Goal: Information Seeking & Learning: Learn about a topic

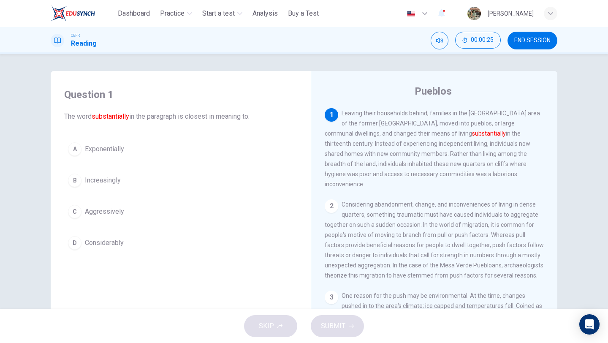
scroll to position [4, 0]
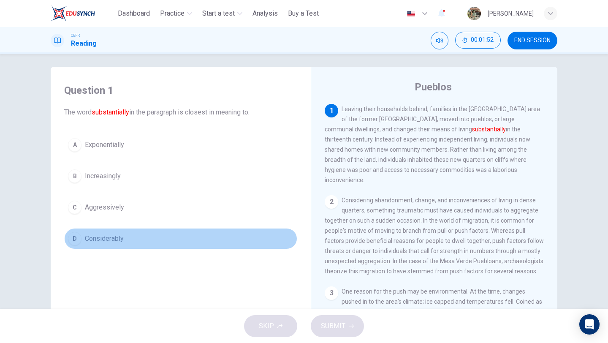
click at [79, 238] on div "D" at bounding box center [75, 239] width 14 height 14
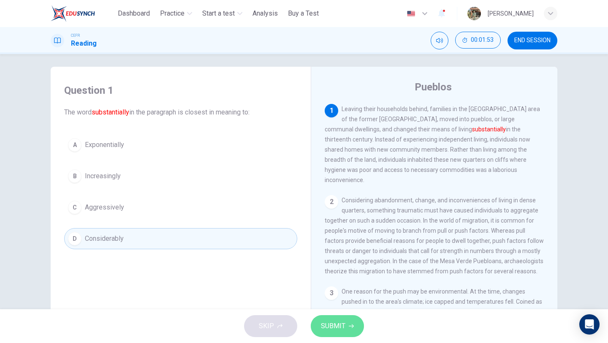
click at [348, 328] on button "SUBMIT" at bounding box center [337, 326] width 53 height 22
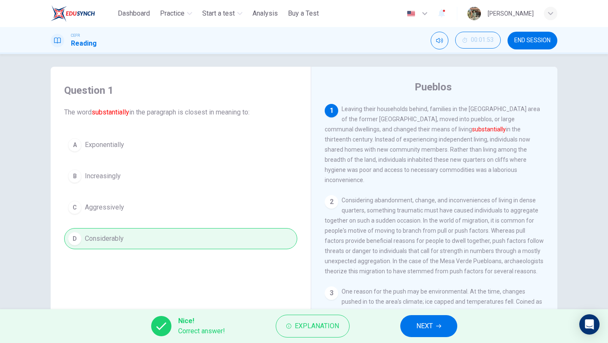
click at [432, 324] on span "NEXT" at bounding box center [424, 326] width 16 height 12
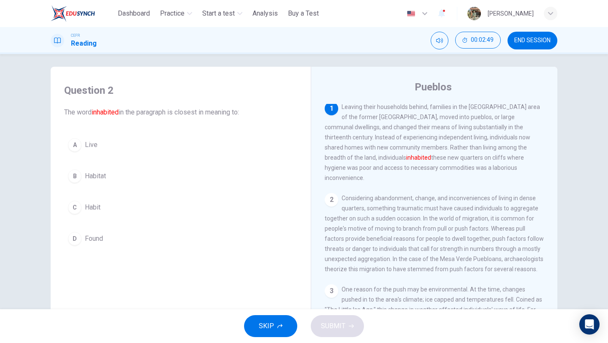
scroll to position [0, 0]
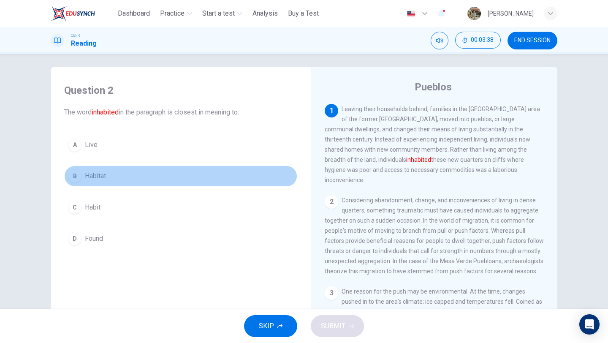
click at [106, 176] on span "Habitat" at bounding box center [95, 176] width 21 height 10
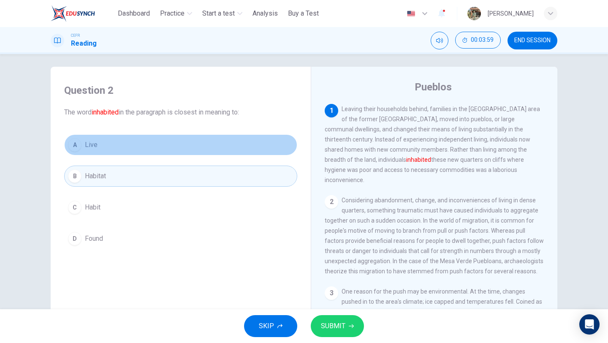
click at [106, 145] on button "A Live" at bounding box center [180, 144] width 233 height 21
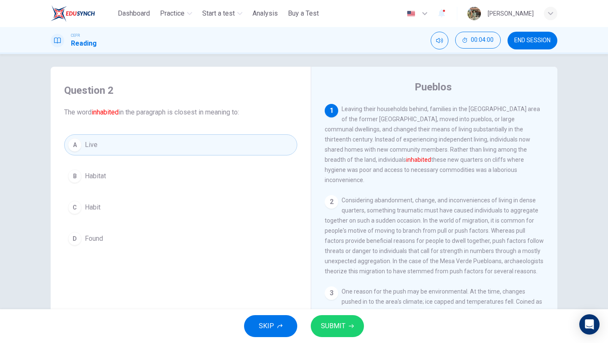
click at [338, 325] on span "SUBMIT" at bounding box center [333, 326] width 24 height 12
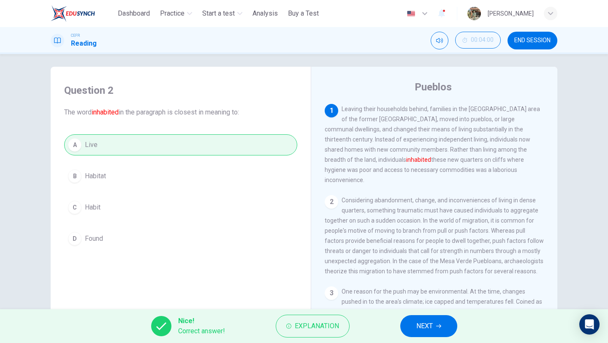
click at [433, 327] on button "NEXT" at bounding box center [428, 326] width 57 height 22
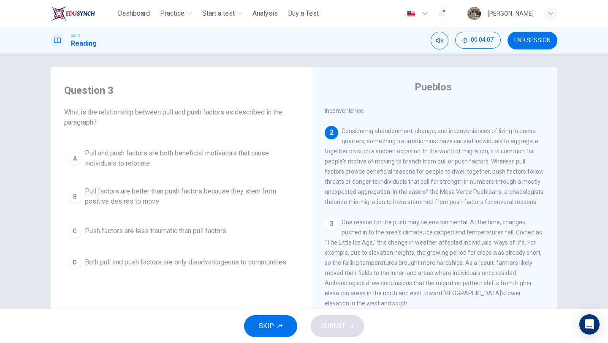
scroll to position [72, 0]
click at [200, 232] on span "Push factors are less traumatic than pull factors" at bounding box center [155, 231] width 141 height 10
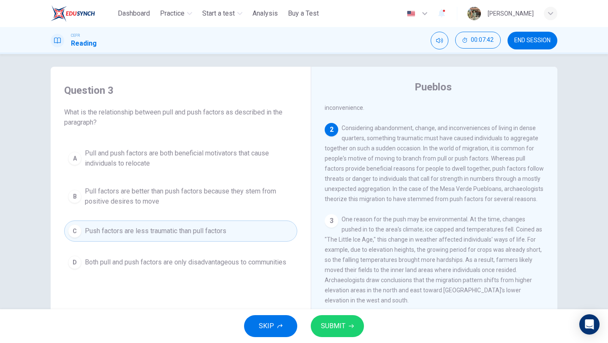
click at [75, 197] on div "B" at bounding box center [75, 196] width 14 height 14
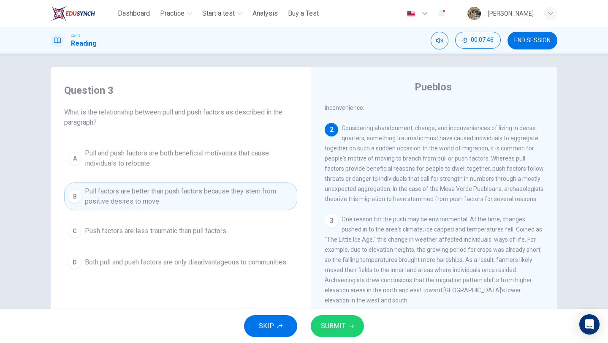
click at [334, 325] on span "SUBMIT" at bounding box center [333, 326] width 24 height 12
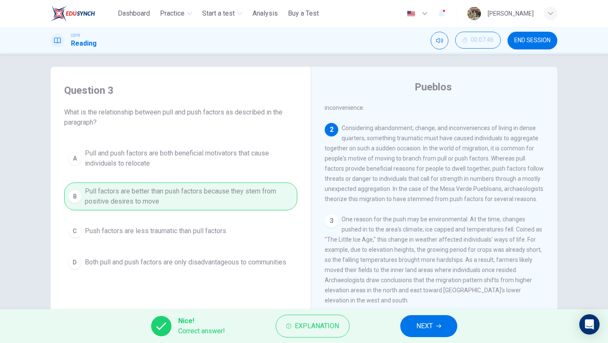
click at [430, 330] on span "NEXT" at bounding box center [424, 326] width 16 height 12
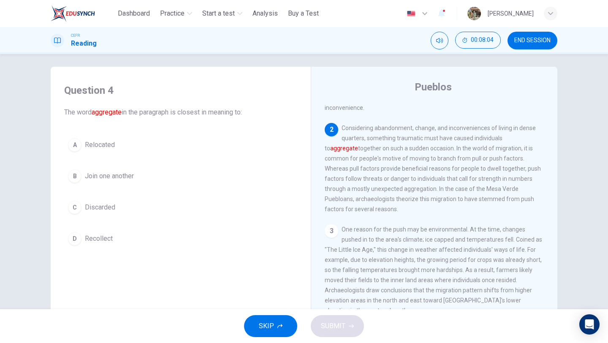
scroll to position [9, 0]
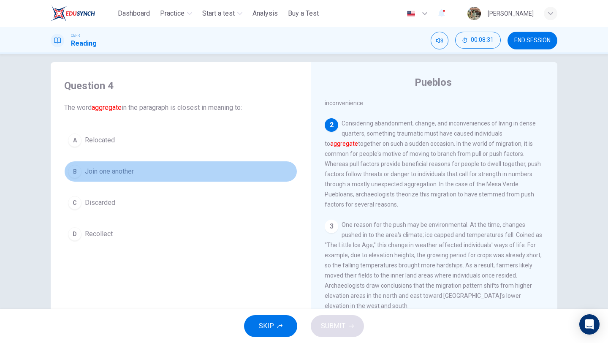
click at [107, 170] on span "Join one another" at bounding box center [109, 171] width 49 height 10
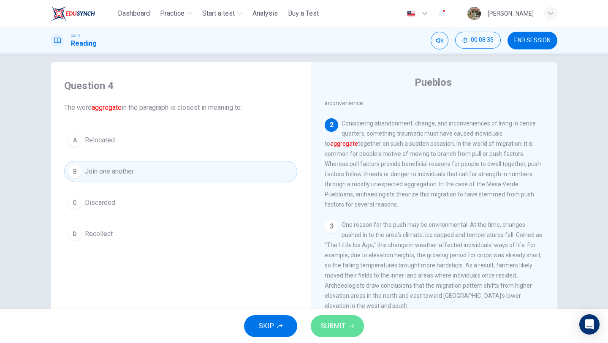
click at [349, 322] on button "SUBMIT" at bounding box center [337, 326] width 53 height 22
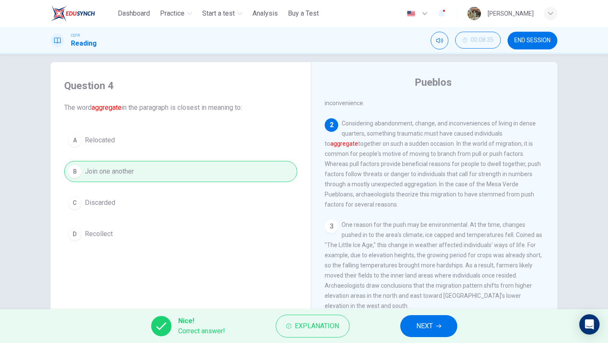
click at [448, 323] on button "NEXT" at bounding box center [428, 326] width 57 height 22
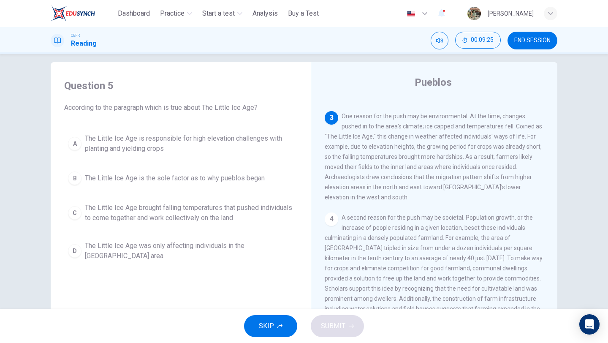
scroll to position [173, 0]
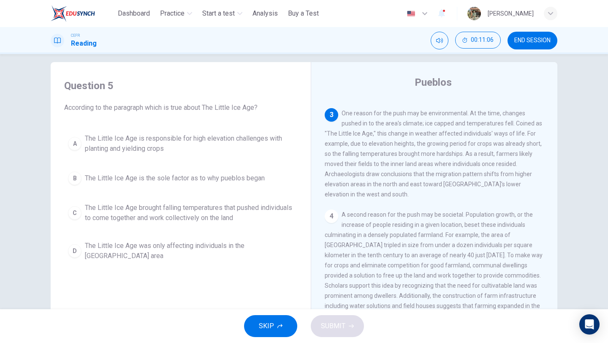
click at [205, 210] on span "The Little Ice Age brought falling temperatures that pushed individuals to come…" at bounding box center [189, 213] width 208 height 20
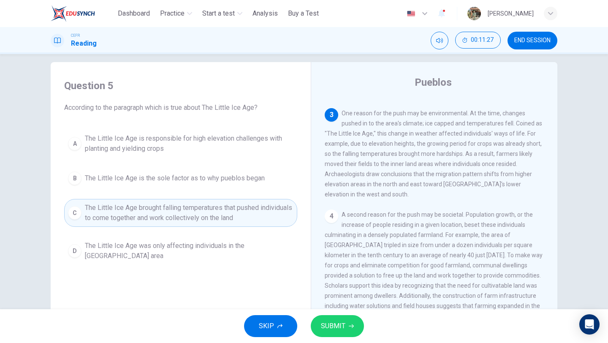
click at [246, 142] on span "The Little Ice Age is responsible for high elevation challenges with planting a…" at bounding box center [189, 143] width 208 height 20
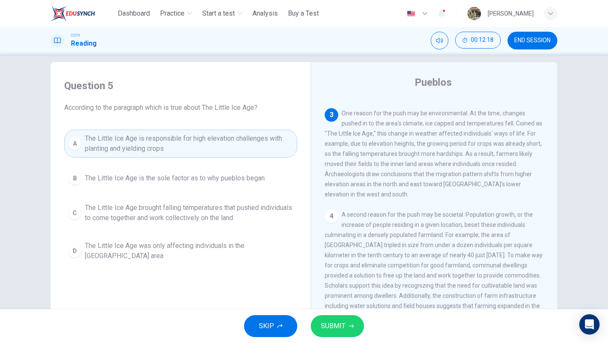
click at [215, 213] on span "The Little Ice Age brought falling temperatures that pushed individuals to come…" at bounding box center [189, 213] width 208 height 20
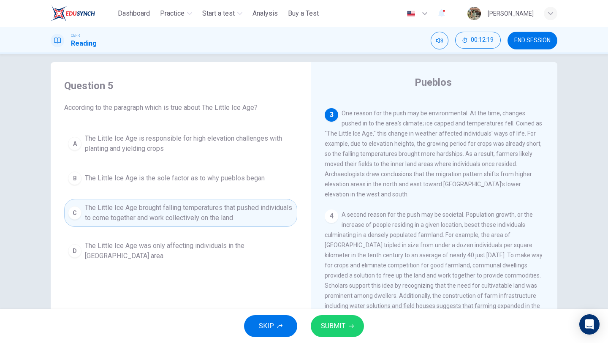
click at [347, 322] on button "SUBMIT" at bounding box center [337, 326] width 53 height 22
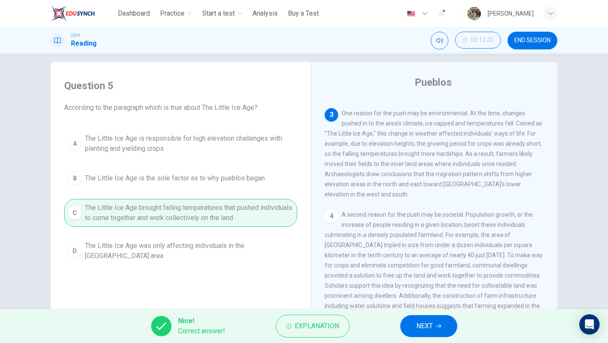
click at [426, 329] on span "NEXT" at bounding box center [424, 326] width 16 height 12
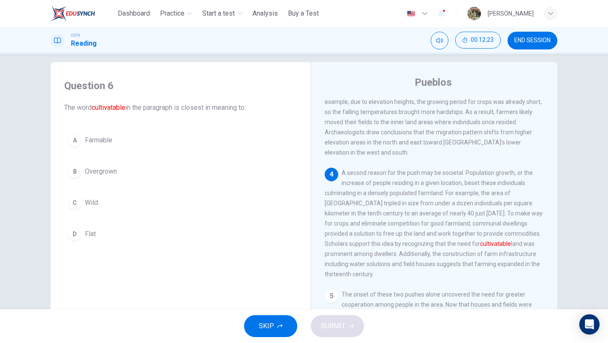
scroll to position [216, 0]
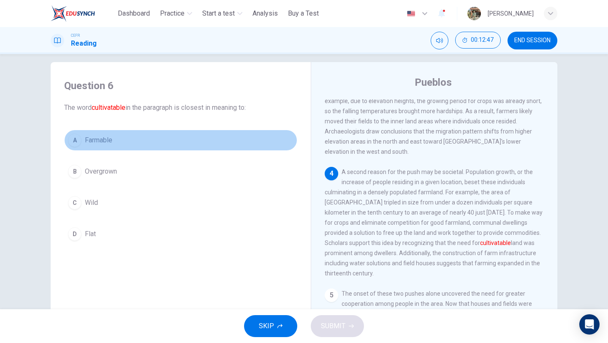
click at [106, 139] on span "Farmable" at bounding box center [98, 140] width 27 height 10
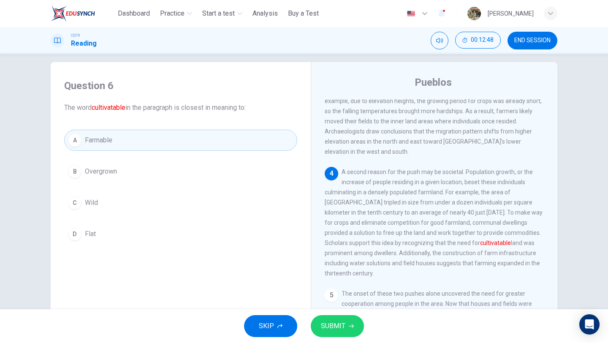
click at [338, 326] on span "SUBMIT" at bounding box center [333, 326] width 24 height 12
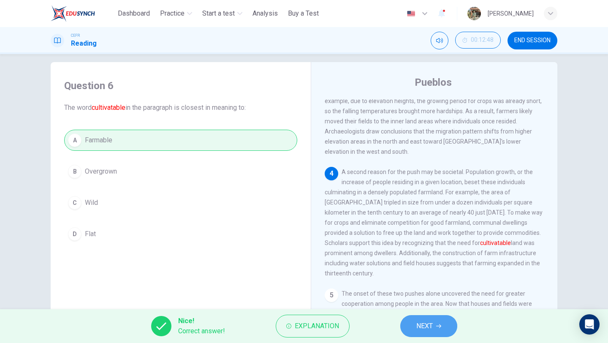
click at [434, 328] on button "NEXT" at bounding box center [428, 326] width 57 height 22
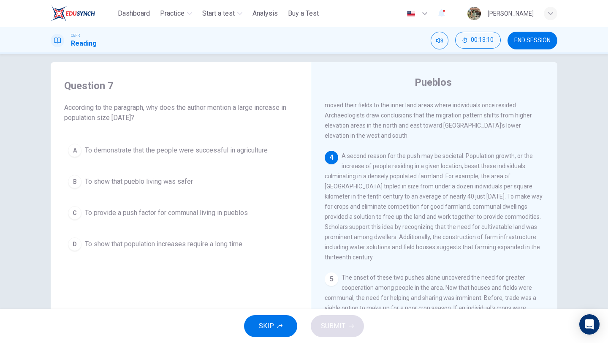
scroll to position [234, 0]
click at [391, 154] on span "A second reason for the push may be societal. Population growth, or the increas…" at bounding box center [433, 204] width 218 height 108
click at [214, 153] on span "To demonstrate that the people were successful in agriculture" at bounding box center [176, 150] width 183 height 10
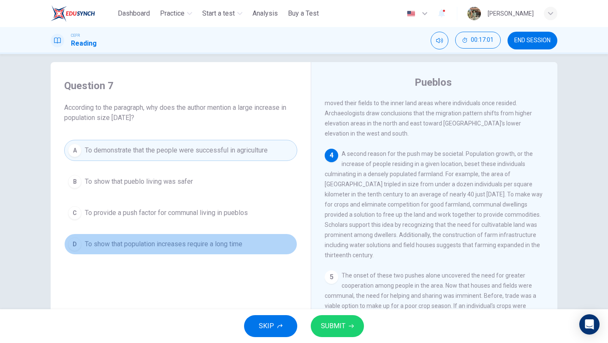
click at [236, 245] on span "To show that population increases require a long time" at bounding box center [163, 244] width 157 height 10
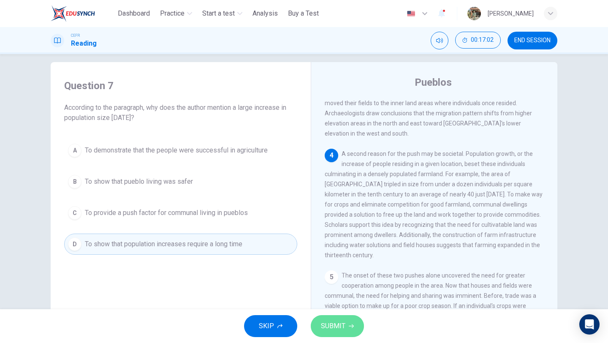
click at [329, 324] on span "SUBMIT" at bounding box center [333, 326] width 24 height 12
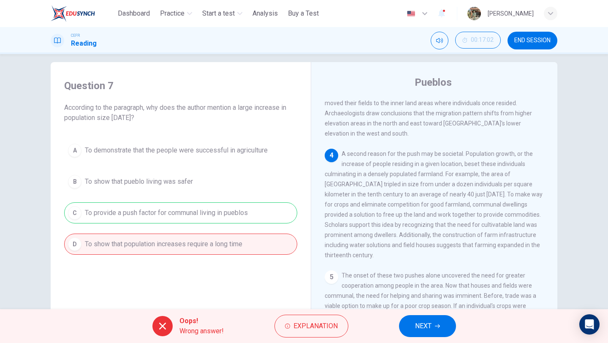
click at [420, 323] on span "NEXT" at bounding box center [423, 326] width 16 height 12
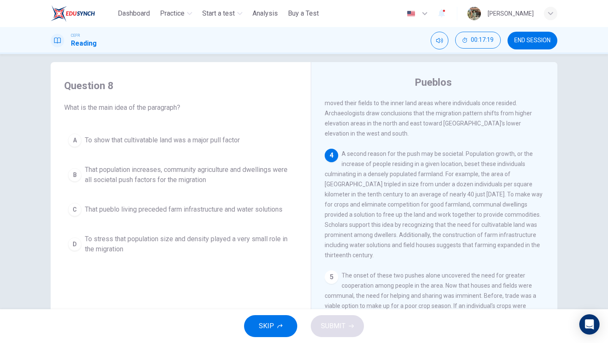
click at [200, 174] on span "That population increases, community agriculture and dwellings were all societa…" at bounding box center [189, 175] width 208 height 20
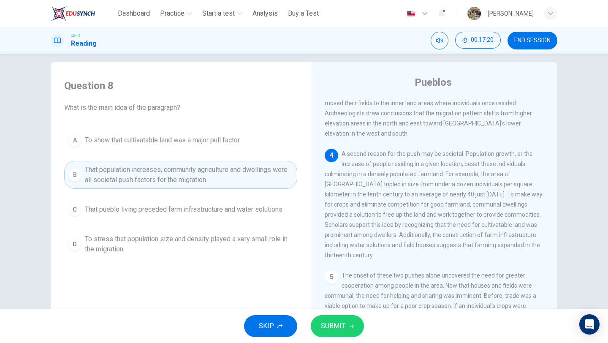
click at [349, 327] on icon "button" at bounding box center [350, 325] width 5 height 5
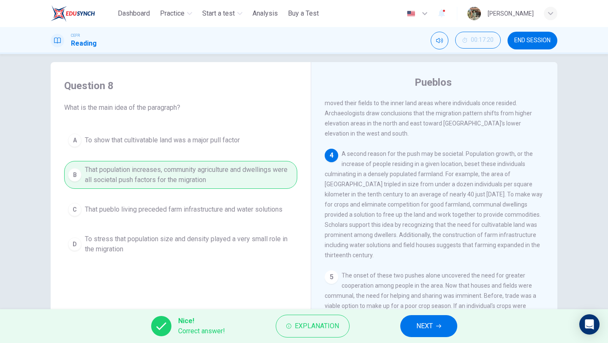
click at [425, 332] on button "NEXT" at bounding box center [428, 326] width 57 height 22
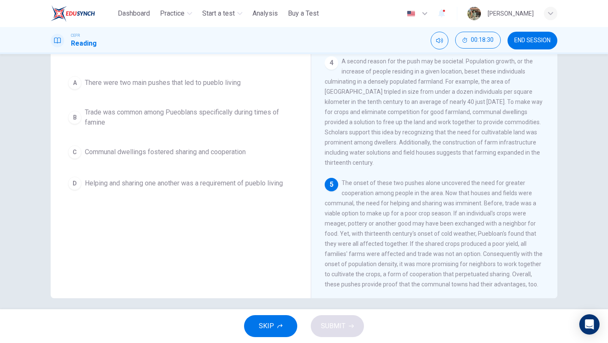
scroll to position [62, 0]
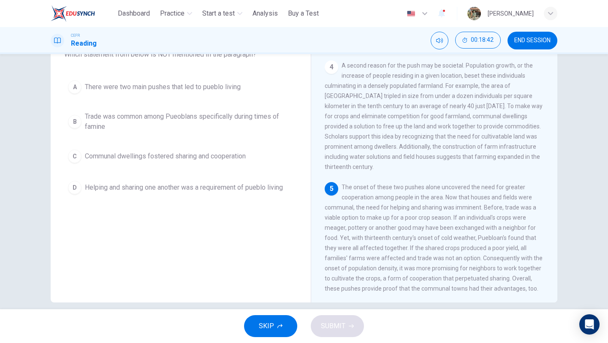
drag, startPoint x: 412, startPoint y: 202, endPoint x: 448, endPoint y: 215, distance: 38.0
click at [448, 215] on span "The onset of these two pushes alone uncovered the need for greater cooperation …" at bounding box center [433, 238] width 218 height 108
drag, startPoint x: 448, startPoint y: 215, endPoint x: 433, endPoint y: 215, distance: 14.8
click at [433, 215] on span "The onset of these two pushes alone uncovered the need for greater cooperation …" at bounding box center [433, 238] width 218 height 108
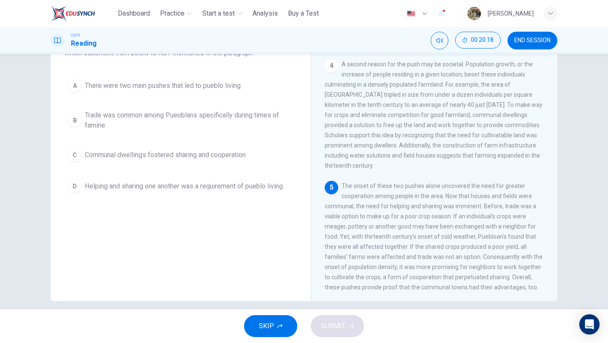
click at [207, 88] on span "There were two main pushes that led to pueblo living" at bounding box center [163, 86] width 156 height 10
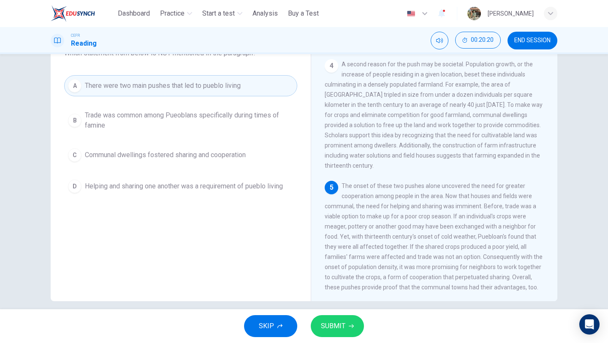
click at [340, 321] on span "SUBMIT" at bounding box center [333, 326] width 24 height 12
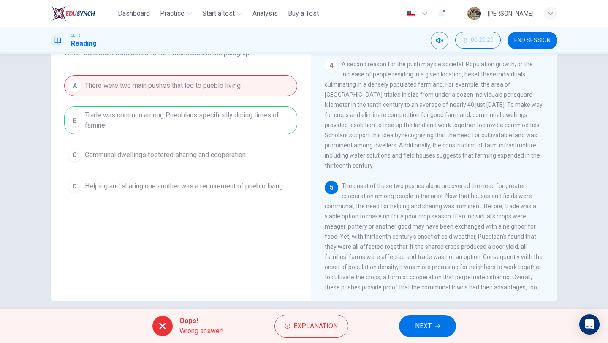
click at [437, 330] on button "NEXT" at bounding box center [427, 326] width 57 height 22
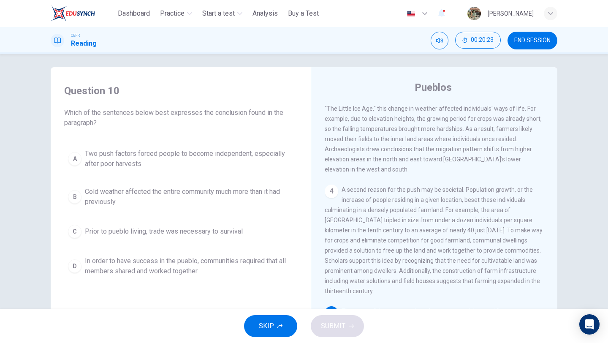
scroll to position [0, 0]
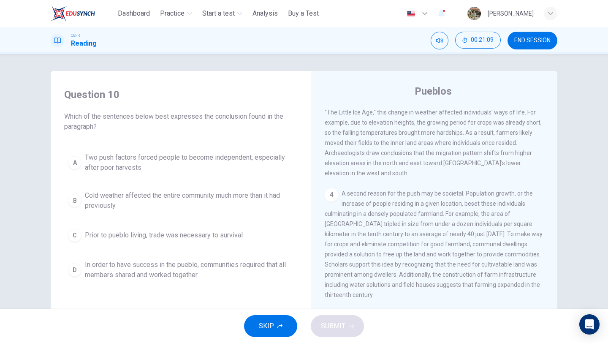
click at [189, 130] on span "Which of the sentences below best expresses the conclusion found in the paragra…" at bounding box center [180, 121] width 233 height 20
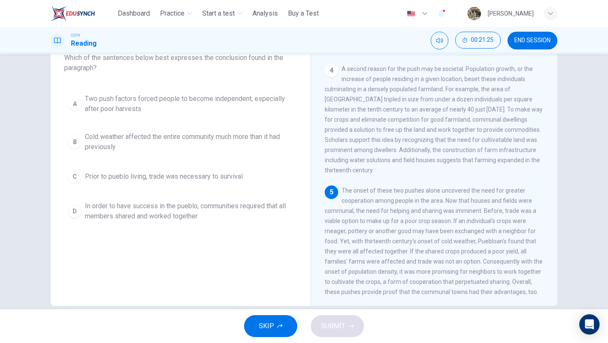
scroll to position [62, 0]
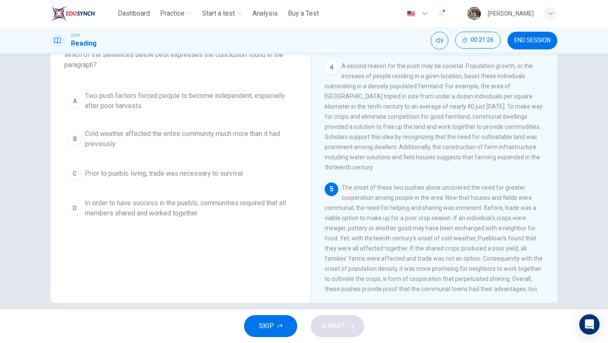
click at [545, 40] on span "END SESSION" at bounding box center [532, 40] width 36 height 7
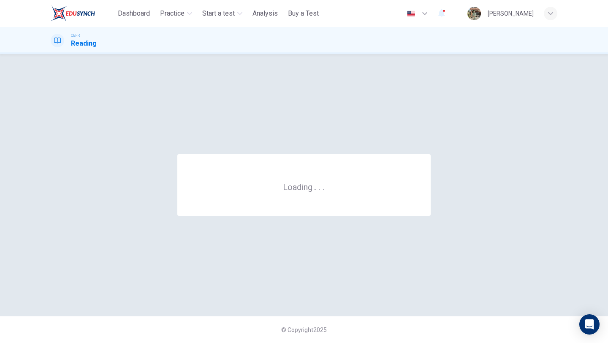
scroll to position [0, 0]
